Goal: Complete application form

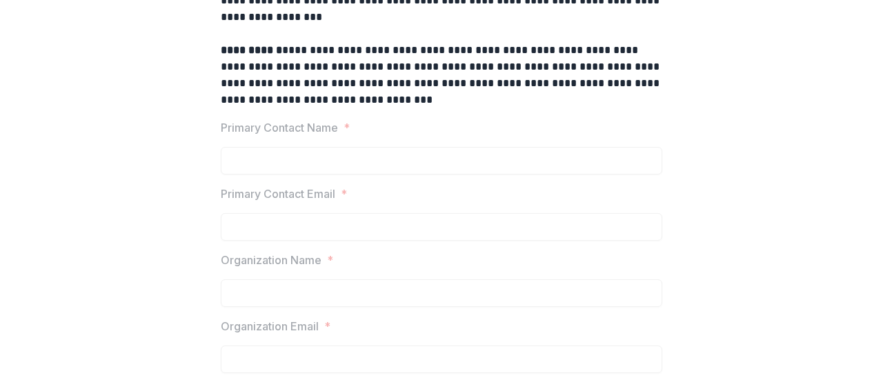
scroll to position [252, 0]
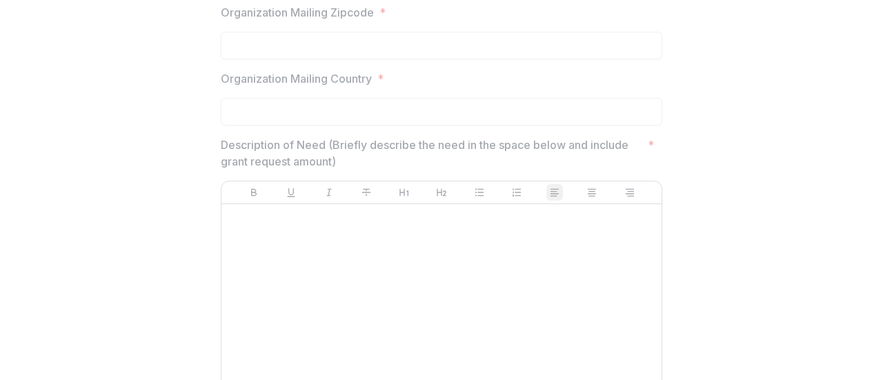
scroll to position [1035, 0]
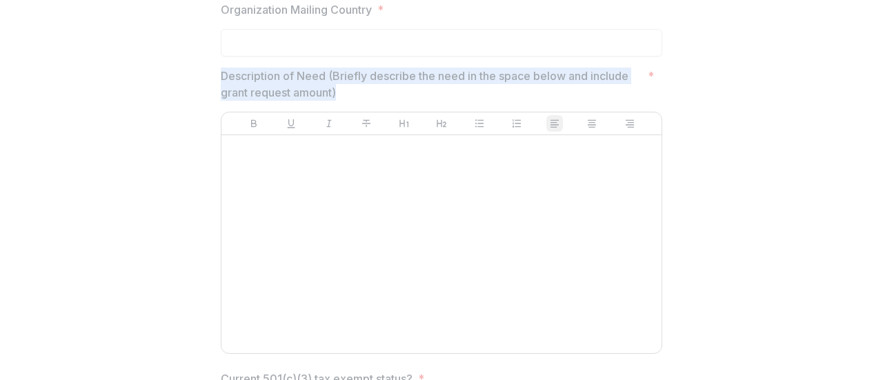
drag, startPoint x: 356, startPoint y: 99, endPoint x: 206, endPoint y: 73, distance: 151.9
click at [206, 73] on div "**********" at bounding box center [442, 344] width 872 height 2489
copy p "Description of Need (Briefly describe the need in the space below and include g…"
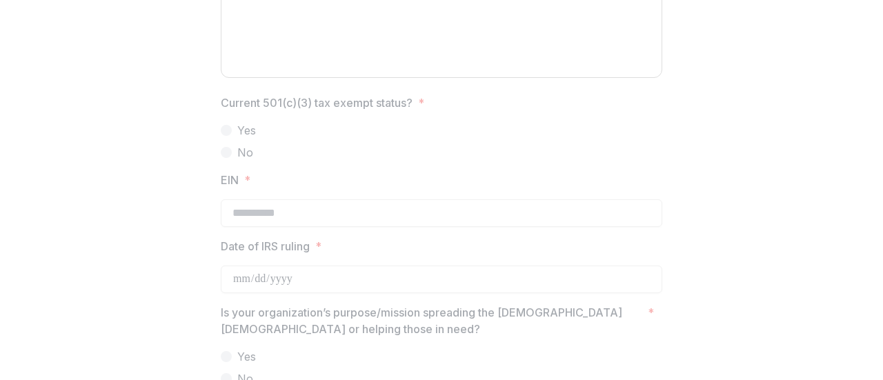
scroll to position [1380, 0]
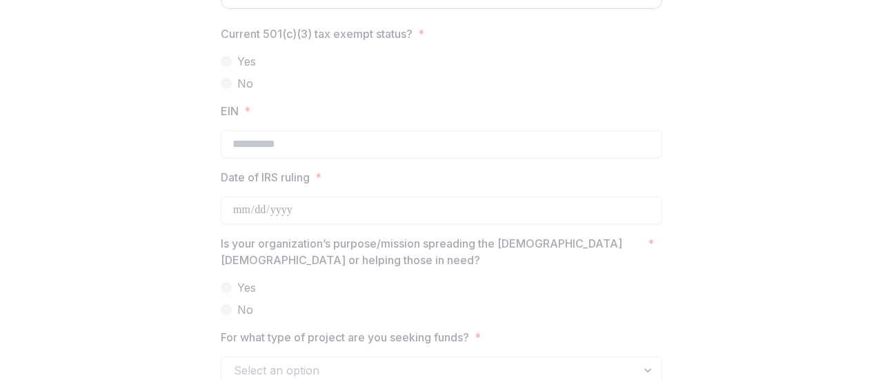
click at [466, 274] on div at bounding box center [442, 277] width 442 height 6
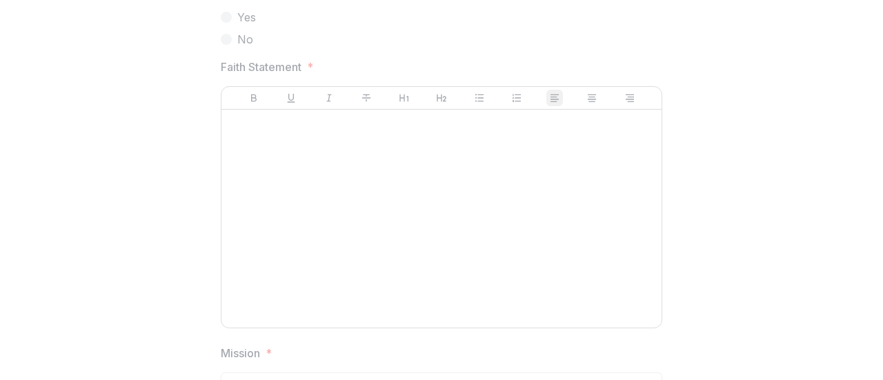
click at [306, 61] on span "Faith Statement *" at bounding box center [437, 67] width 433 height 17
drag, startPoint x: 316, startPoint y: 66, endPoint x: 202, endPoint y: 63, distance: 113.9
copy span "Faith Statement *"
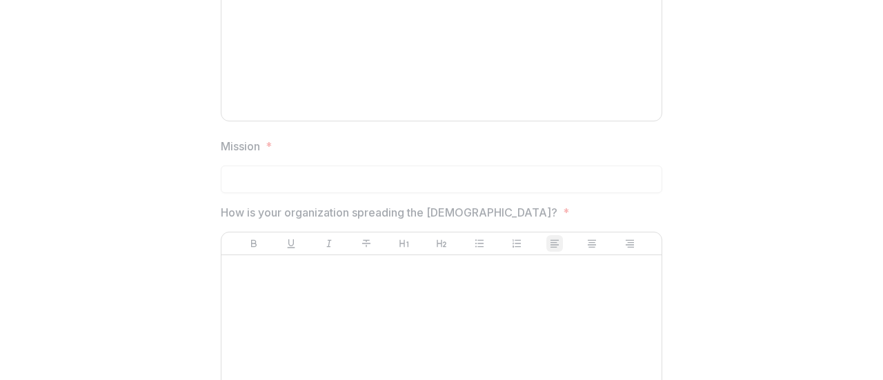
scroll to position [2070, 0]
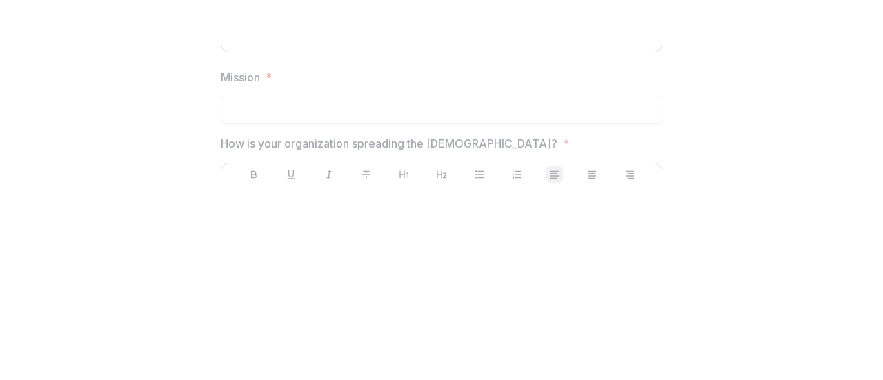
click at [466, 141] on p "How is your organization spreading the [DEMOGRAPHIC_DATA]?" at bounding box center [389, 143] width 337 height 17
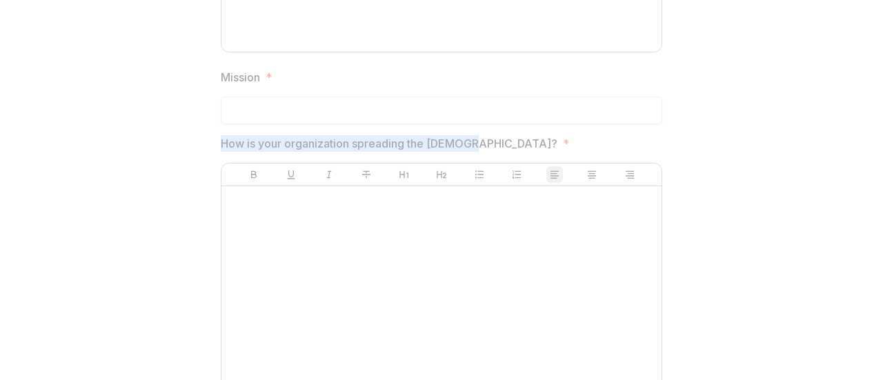
drag, startPoint x: 471, startPoint y: 141, endPoint x: 201, endPoint y: 145, distance: 269.1
copy p "How is your organization spreading the [DEMOGRAPHIC_DATA]?"
